Goal: Information Seeking & Learning: Learn about a topic

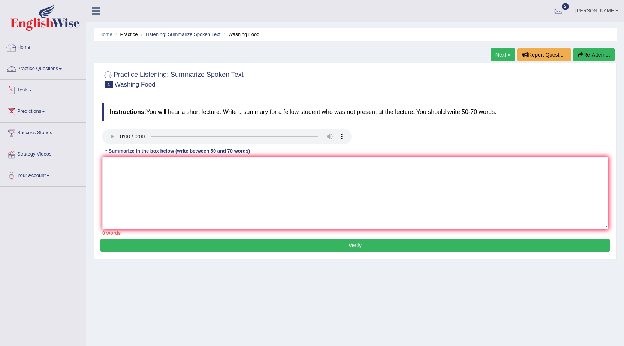
click at [36, 69] on link "Practice Questions" at bounding box center [42, 67] width 85 height 19
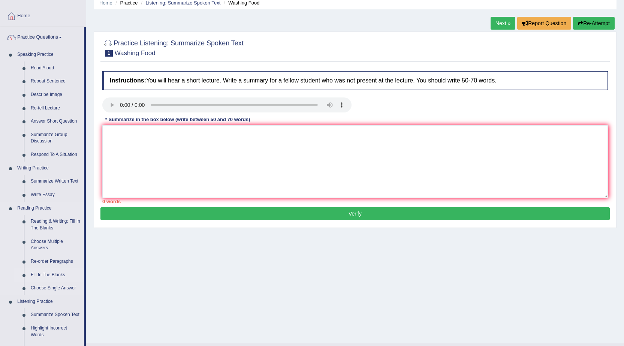
scroll to position [75, 0]
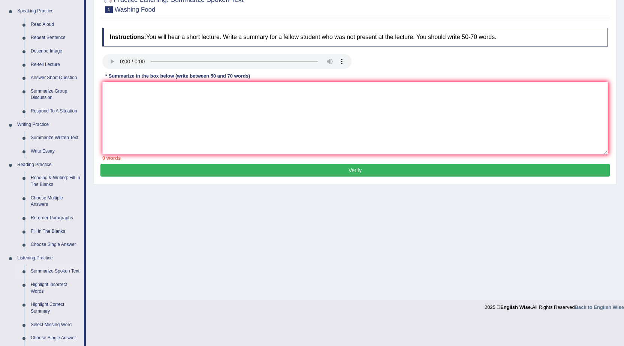
click at [55, 270] on link "Summarize Spoken Text" at bounding box center [55, 271] width 57 height 13
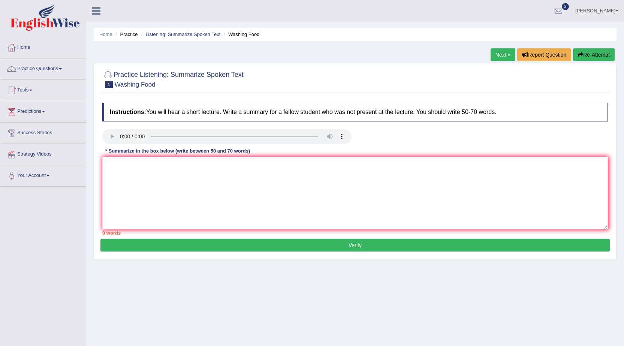
click at [422, 290] on div "Home Practice Listening: Summarize Spoken Text Washing Food Next » Report Quest…" at bounding box center [355, 187] width 538 height 375
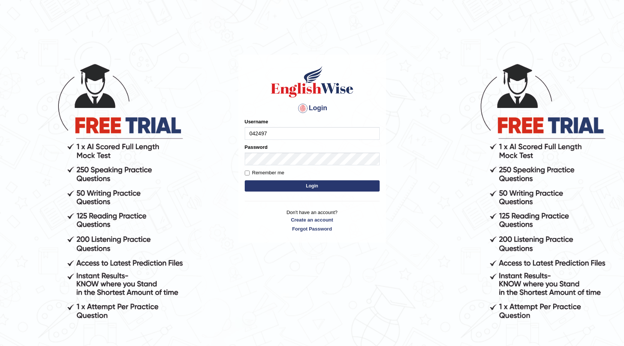
type input "0424979099"
click at [217, 197] on body "Login Please fix the following errors: Username 0424979099 Password Remember me…" at bounding box center [312, 204] width 624 height 346
click at [307, 183] on button "Login" at bounding box center [312, 185] width 135 height 11
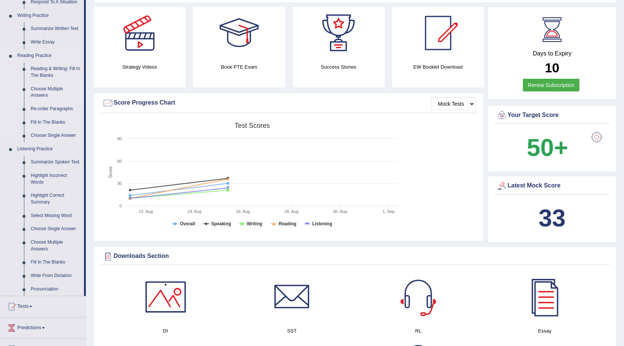
scroll to position [187, 0]
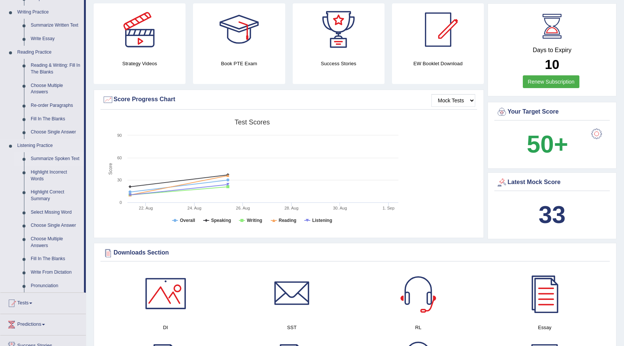
click at [44, 156] on link "Summarize Spoken Text" at bounding box center [55, 158] width 57 height 13
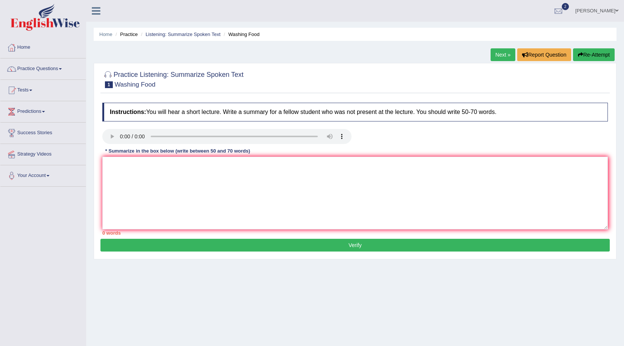
click at [478, 314] on div "Home Practice Listening: Summarize Spoken Text Washing Food Next » Report Quest…" at bounding box center [355, 187] width 538 height 375
click at [423, 277] on div "Home Practice Listening: Summarize Spoken Text Washing Food Next » Report Quest…" at bounding box center [355, 187] width 538 height 375
click at [136, 173] on textarea at bounding box center [355, 193] width 506 height 73
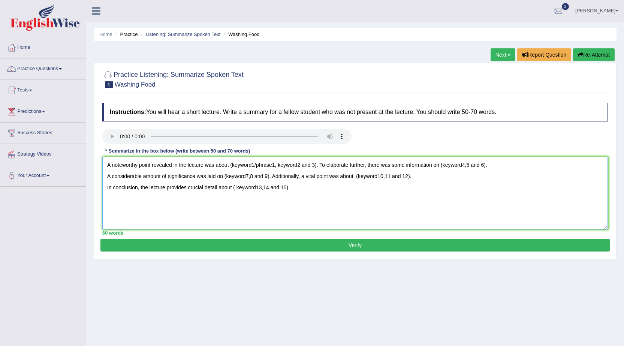
type textarea "A noteworthy point revealed in the lecture was about (keyword1/phrase1, keyword…"
click at [350, 241] on button "Verify" at bounding box center [354, 245] width 509 height 13
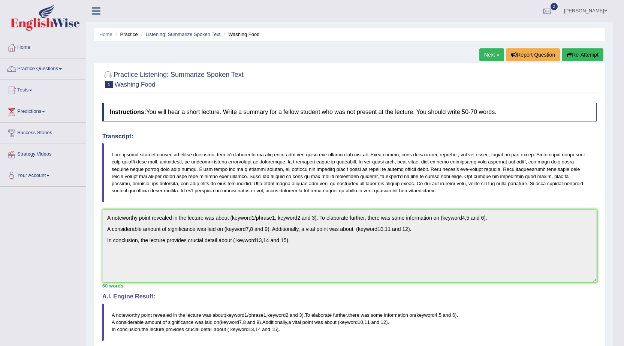
click at [151, 338] on blockquote "A noteworthy point revealed in the lecture was about ( keyword1 / phrase1 , key…" at bounding box center [349, 322] width 494 height 37
click at [145, 338] on blockquote "A noteworthy point revealed in the lecture was about ( keyword1 / phrase1 , key…" at bounding box center [349, 322] width 494 height 37
click at [70, 343] on div "Toggle navigation Home Practice Questions Speaking Practice Read Aloud Repeat S…" at bounding box center [306, 239] width 613 height 479
click at [70, 342] on div "Toggle navigation Home Practice Questions Speaking Practice Read Aloud Repeat S…" at bounding box center [306, 239] width 613 height 479
click at [588, 52] on button "Re-Attempt" at bounding box center [583, 54] width 42 height 13
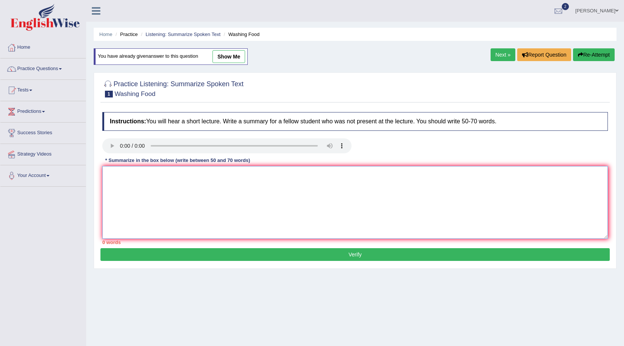
click at [147, 183] on textarea at bounding box center [355, 202] width 506 height 73
click at [346, 183] on textarea at bounding box center [355, 202] width 506 height 73
type textarea "A noteworthy point revealed in the lecture was about (keyword1/phrase1, keyword…"
drag, startPoint x: 374, startPoint y: 180, endPoint x: 0, endPoint y: 179, distance: 374.0
click at [0, 179] on div "Toggle navigation Home Practice Questions Speaking Practice Read Aloud Repeat S…" at bounding box center [312, 195] width 624 height 390
